Goal: Find specific page/section: Find specific page/section

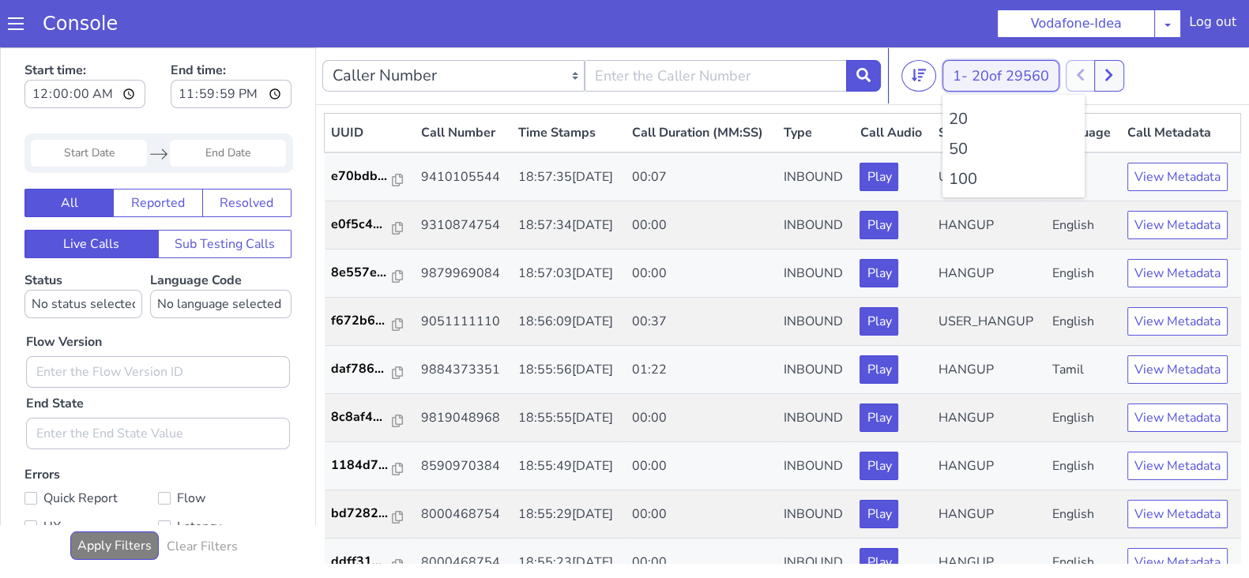
click at [982, 78] on span "20 of 29560" at bounding box center [1010, 75] width 77 height 19
click at [965, 171] on li "100" at bounding box center [1014, 179] width 130 height 24
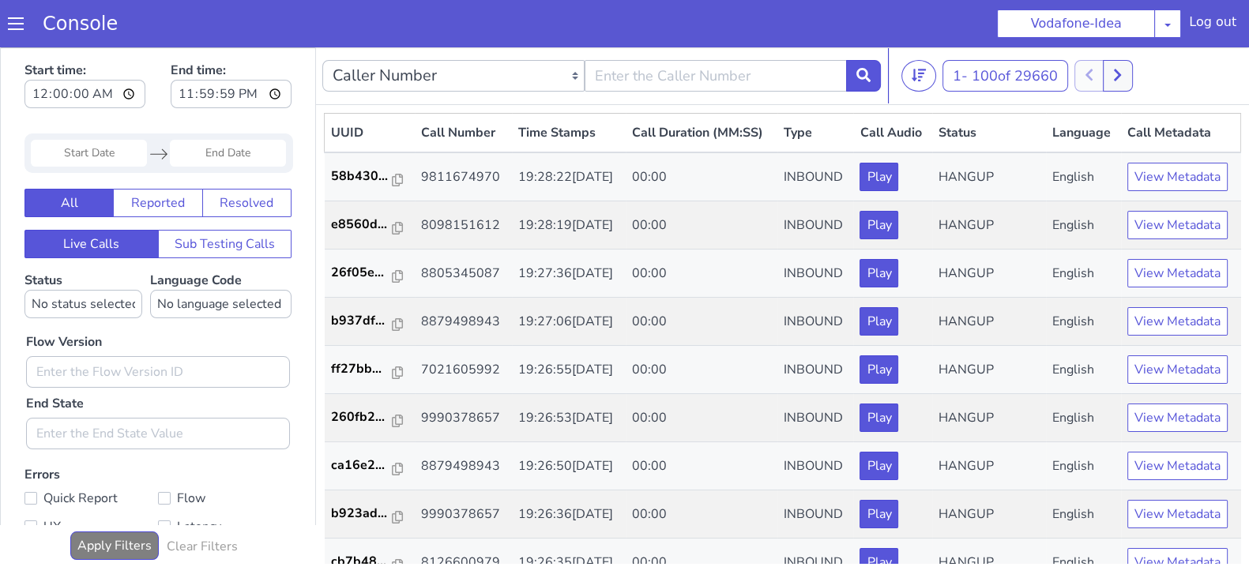
click at [1138, 65] on div "1 - 100 of 29660 20 50 100" at bounding box center [1071, 76] width 341 height 32
click at [1132, 76] on button at bounding box center [1117, 76] width 29 height 32
click at [1134, 76] on icon at bounding box center [1134, 75] width 9 height 14
click at [1136, 70] on icon at bounding box center [1134, 76] width 7 height 12
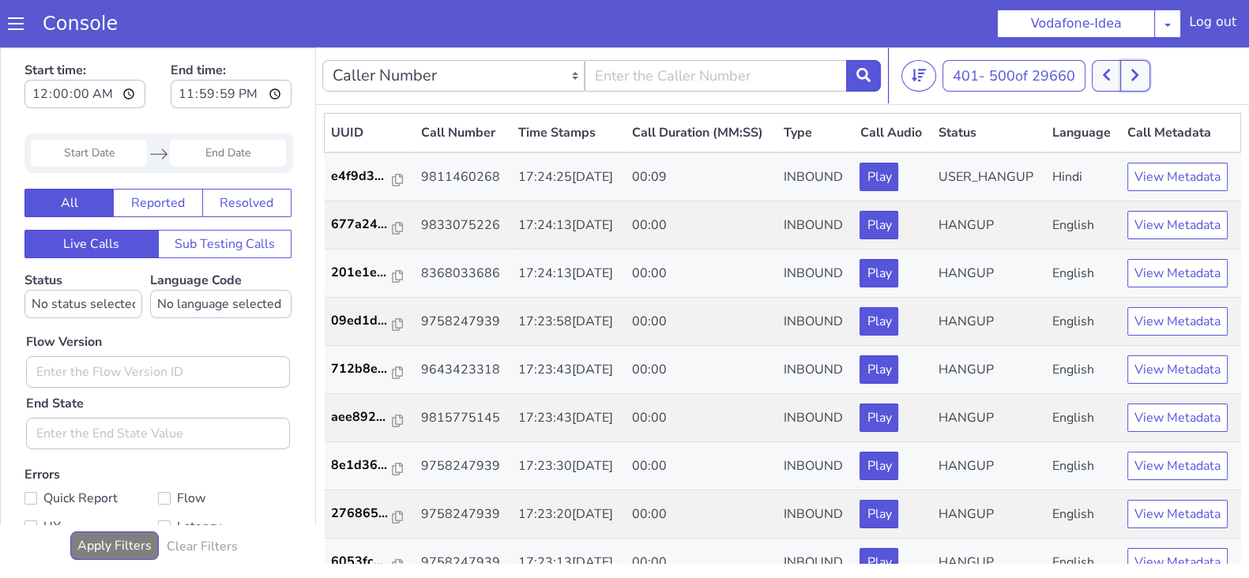
click at [1145, 72] on button at bounding box center [1134, 76] width 29 height 32
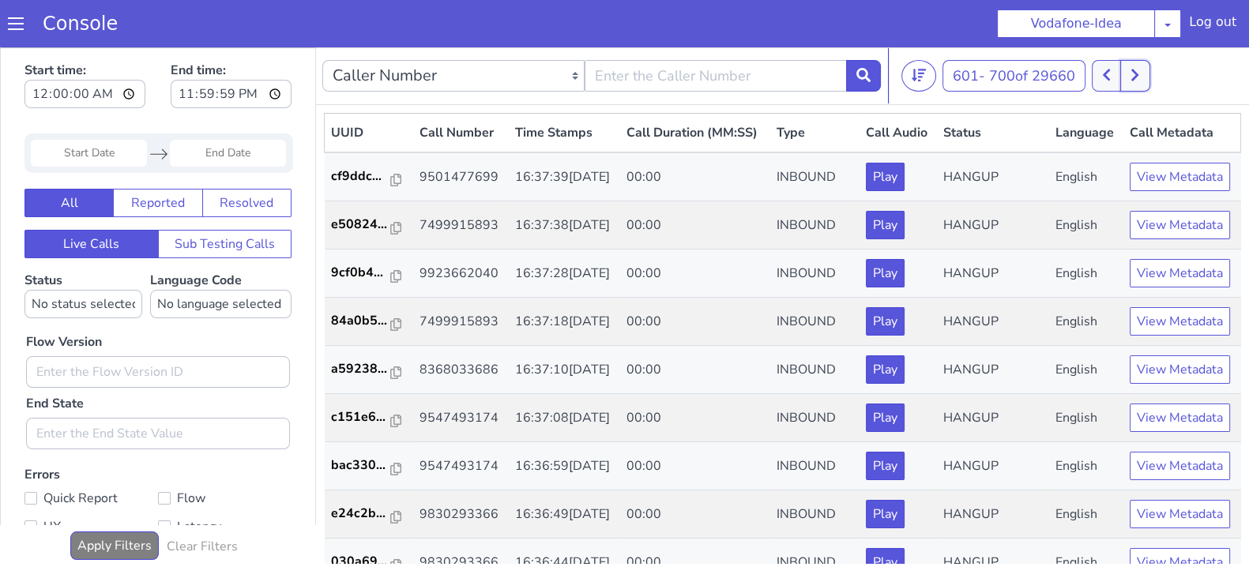
click at [1145, 73] on button at bounding box center [1134, 76] width 29 height 32
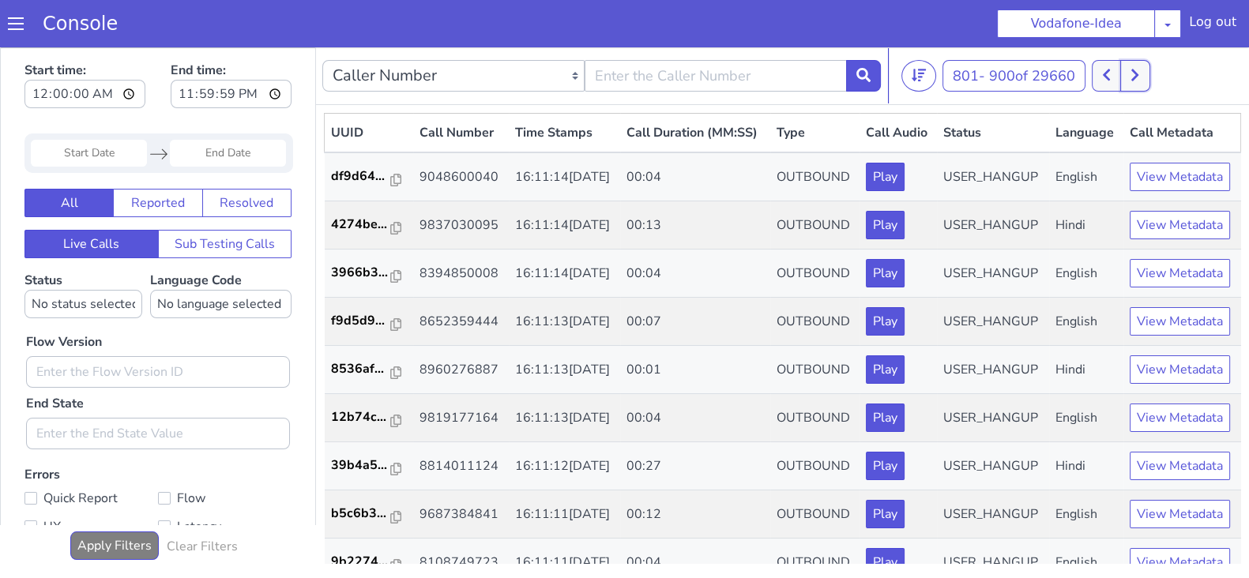
click at [1145, 73] on button at bounding box center [1134, 76] width 29 height 32
click at [1111, 73] on button at bounding box center [1114, 76] width 29 height 32
